Goal: Transaction & Acquisition: Purchase product/service

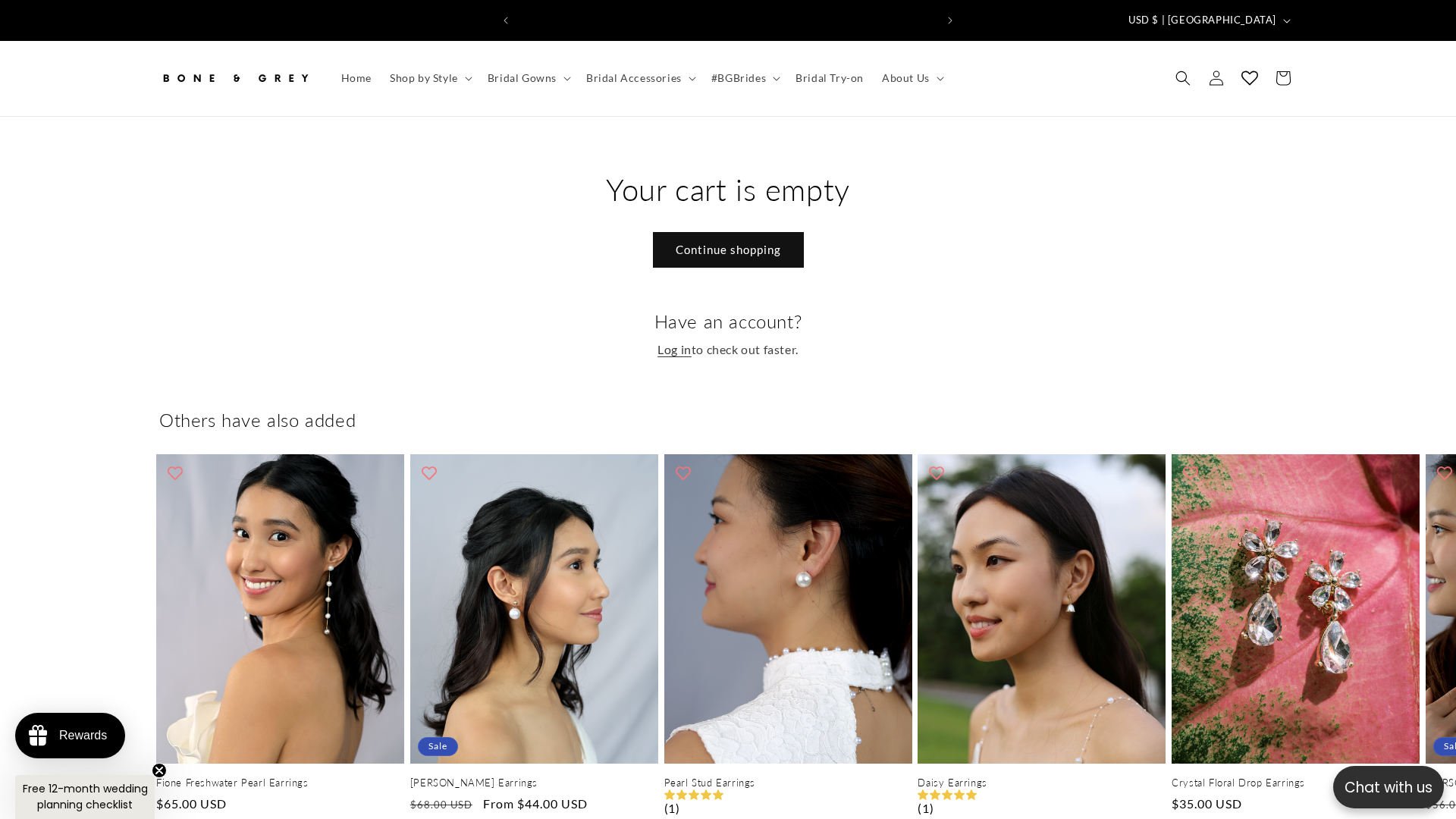
scroll to position [0, 834]
